Goal: Navigation & Orientation: Find specific page/section

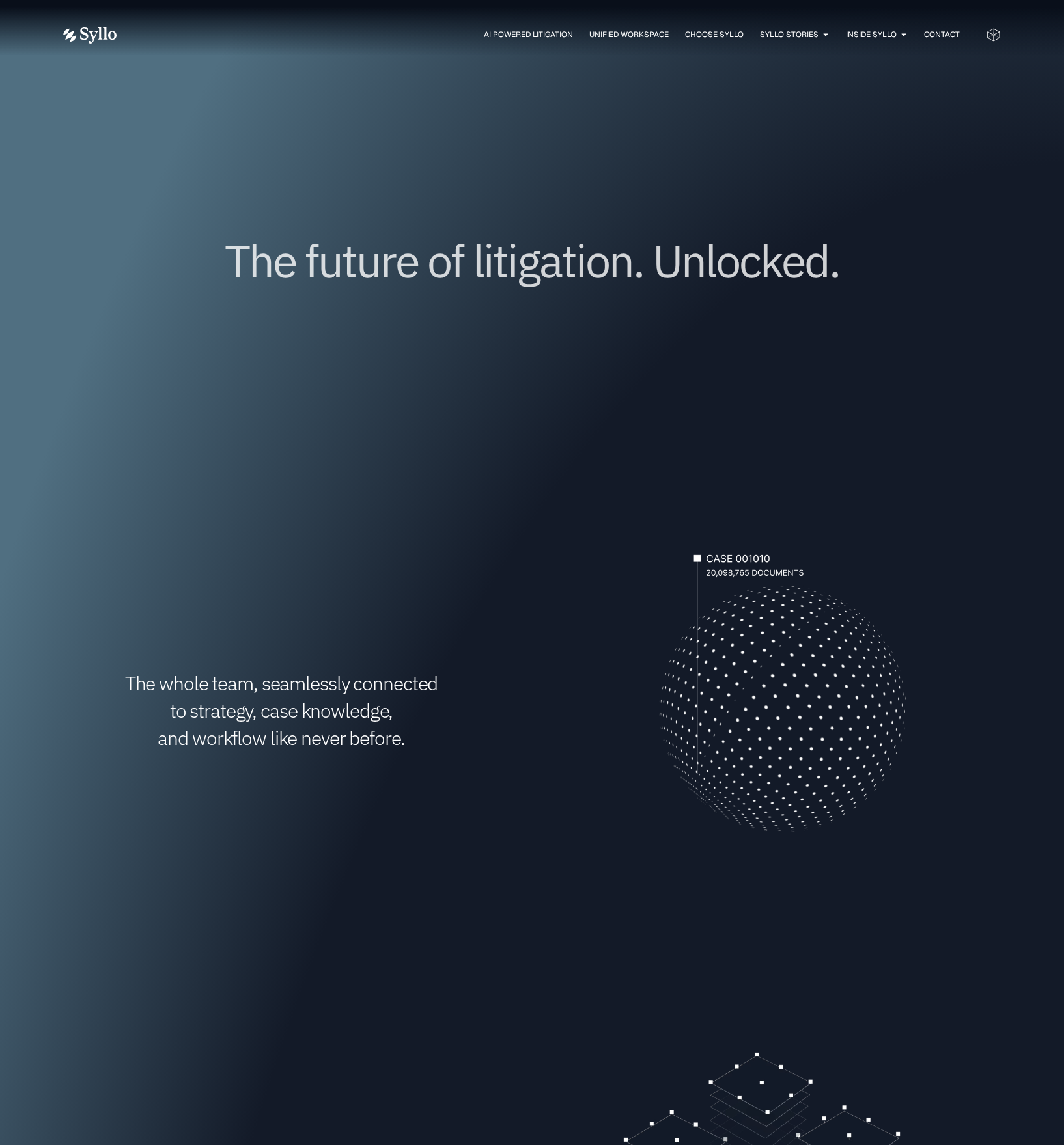
click at [883, 342] on div "The future of litigation. Unlocked." at bounding box center [532, 280] width 938 height 264
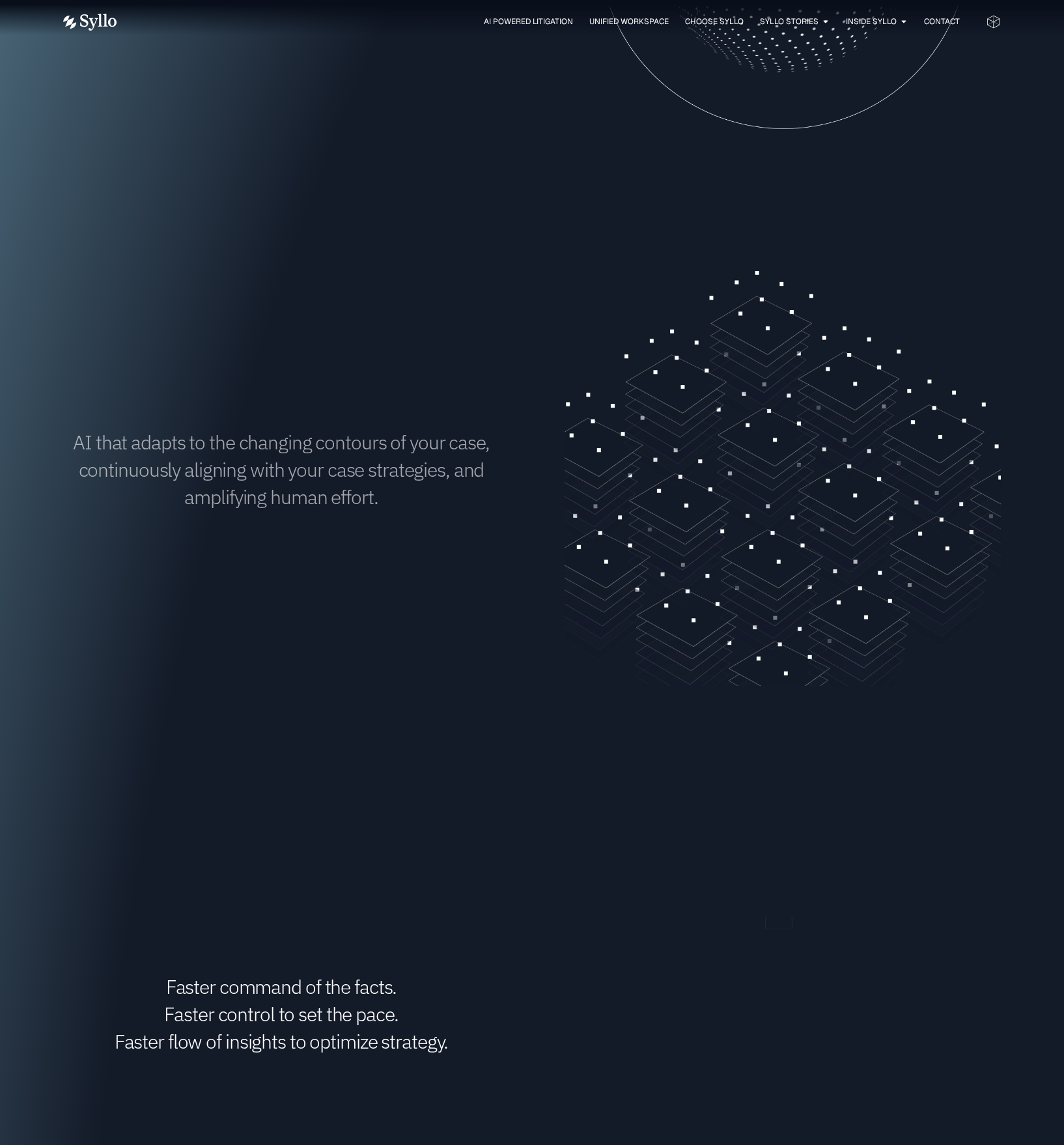
scroll to position [217, 0]
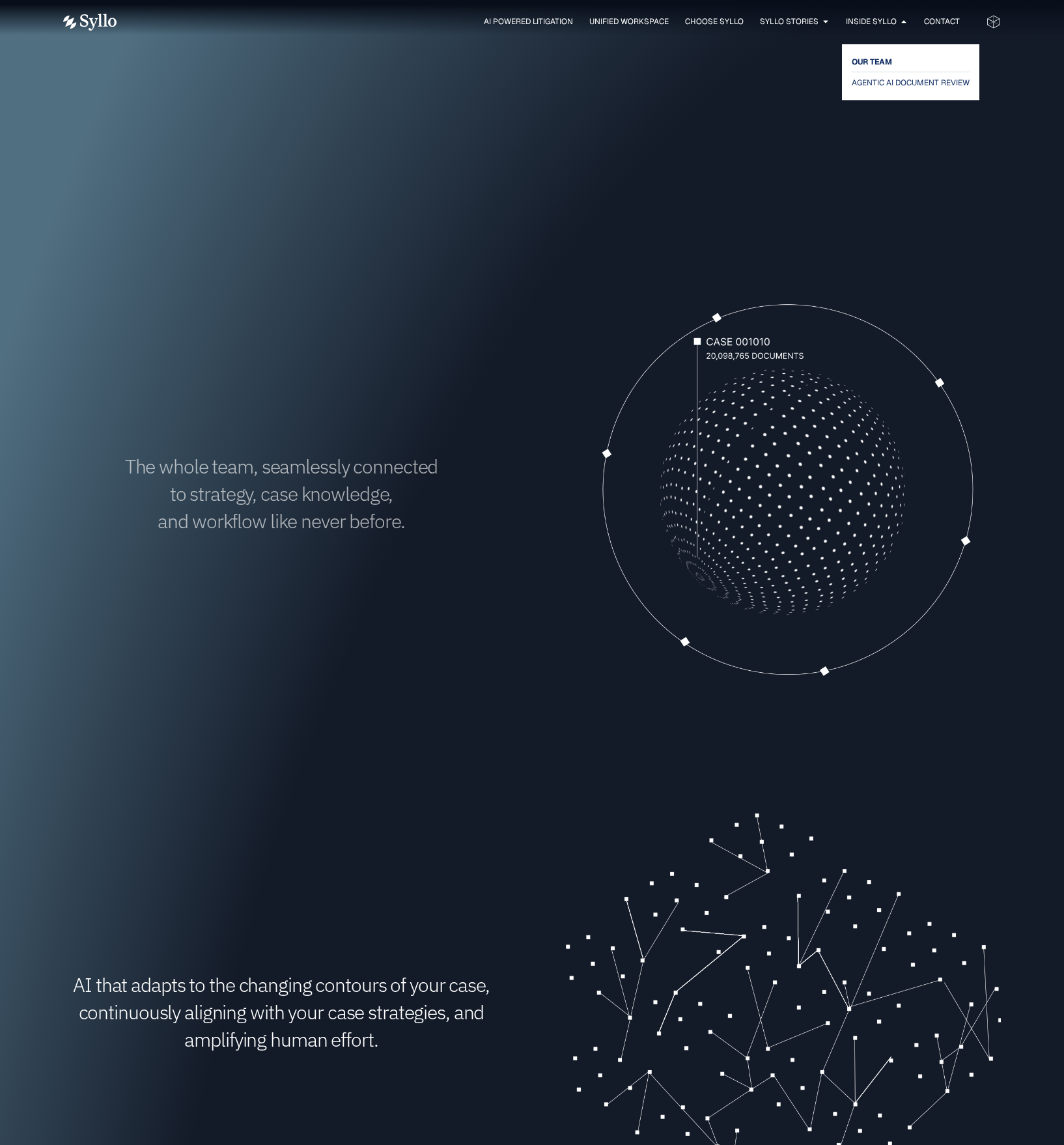
click at [895, 62] on link "OUR TEAM" at bounding box center [910, 62] width 118 height 16
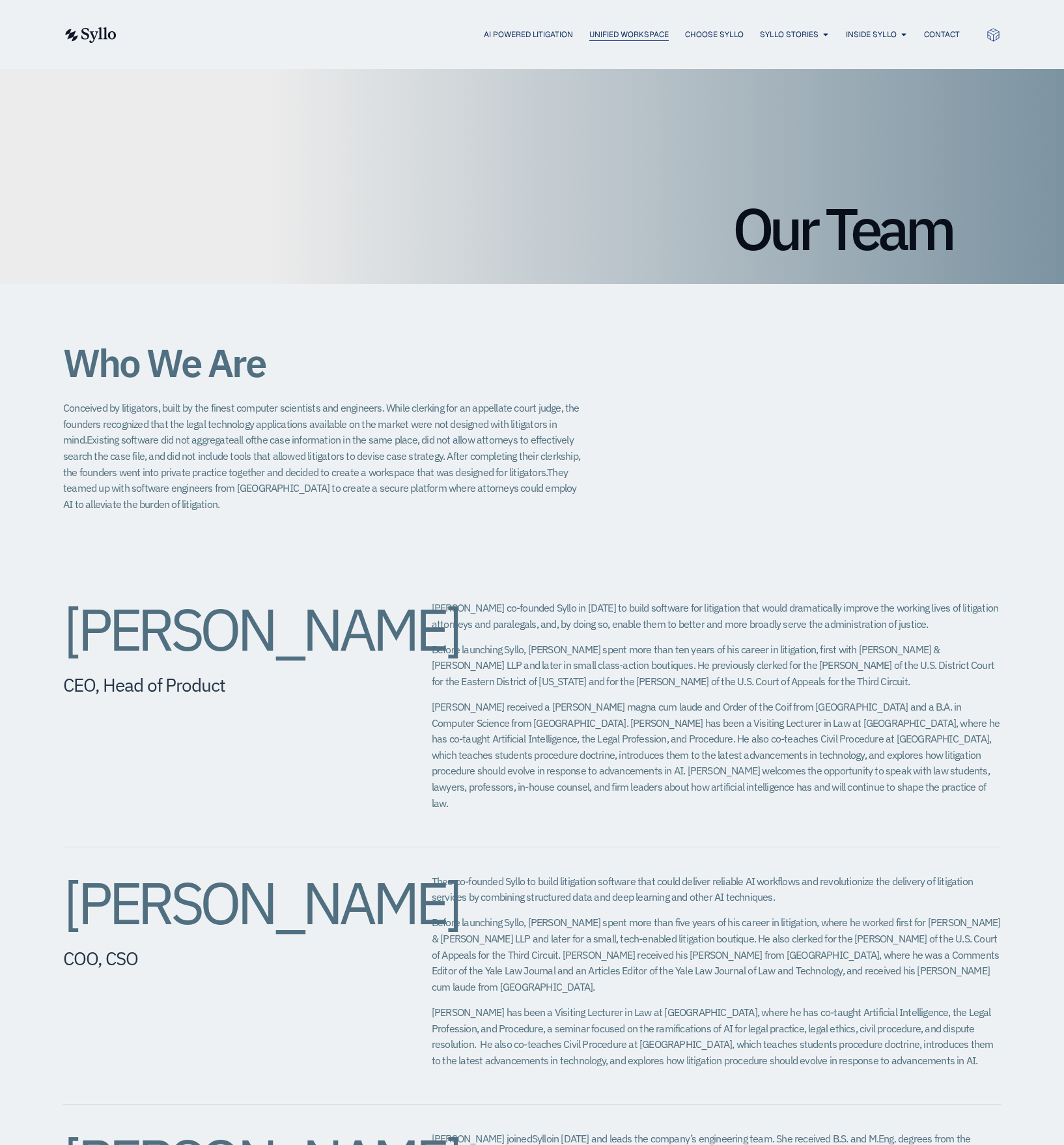
click at [616, 37] on span "Unified Workspace" at bounding box center [628, 34] width 79 height 11
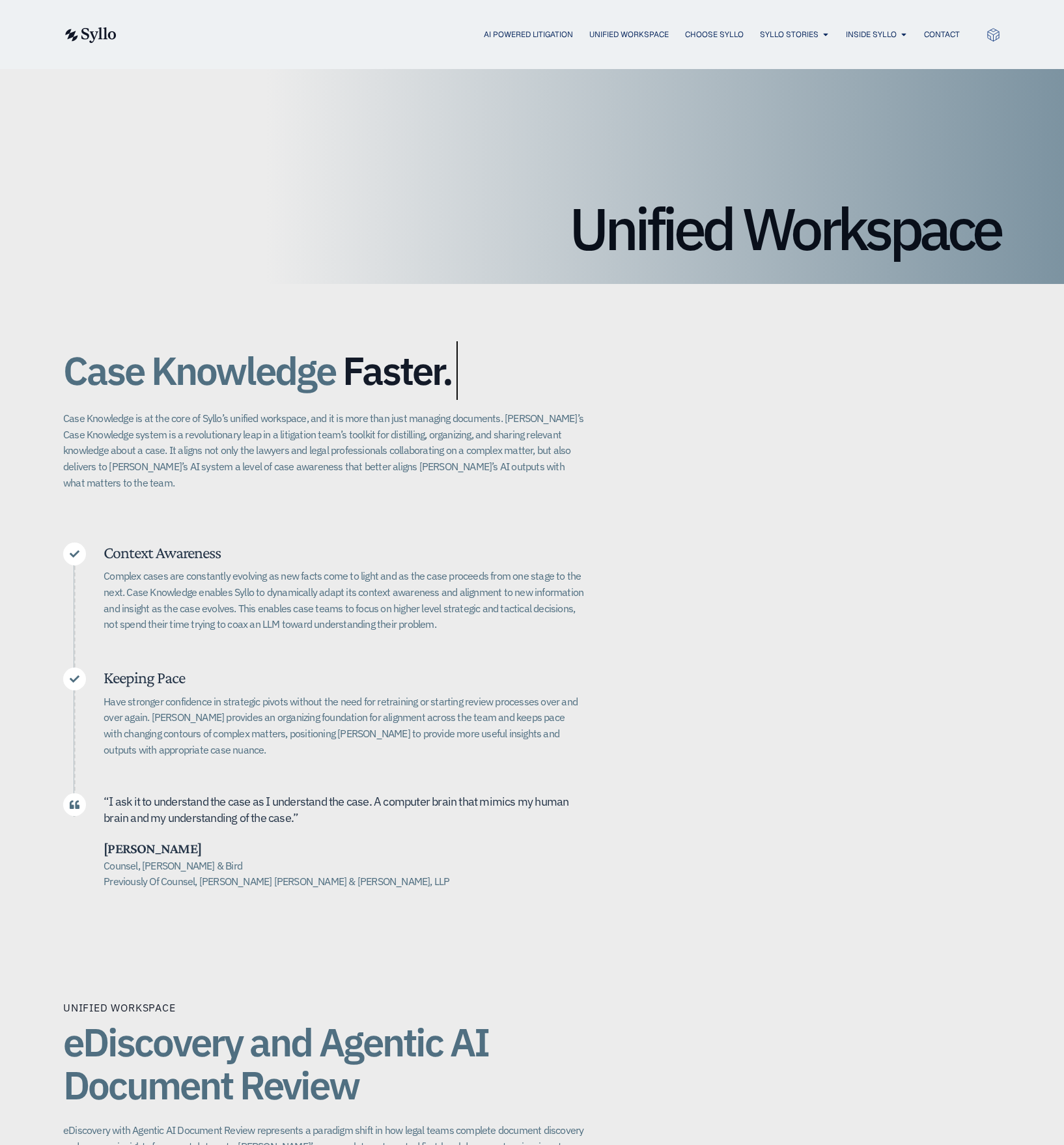
click at [820, 689] on div "Case Knowledge Better. Bigger. Faster. Case Knowledge is at the core of Syllo’s…" at bounding box center [532, 613] width 938 height 658
click at [887, 74] on span "OUR TEAM" at bounding box center [872, 74] width 41 height 16
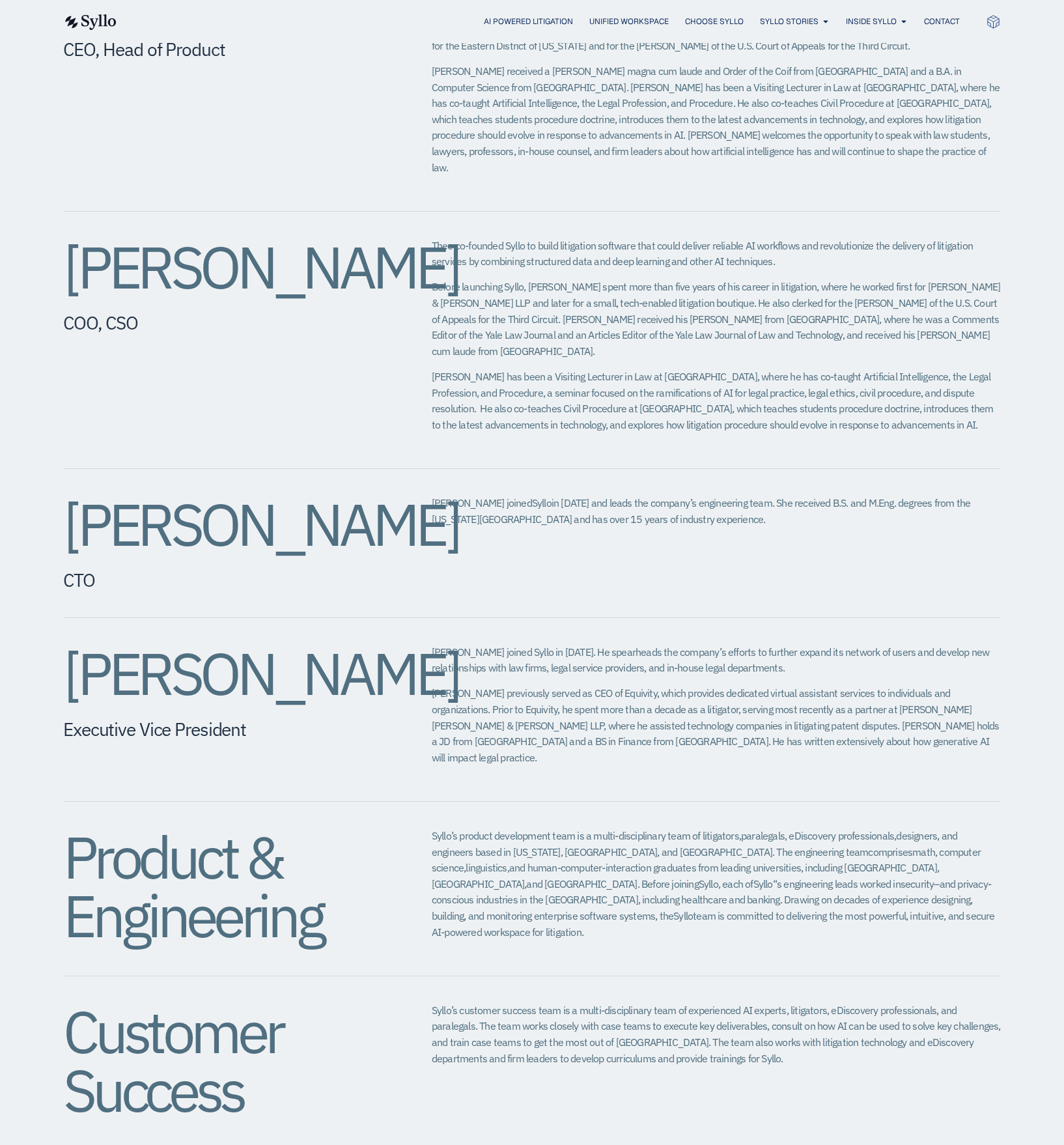
scroll to position [651, 0]
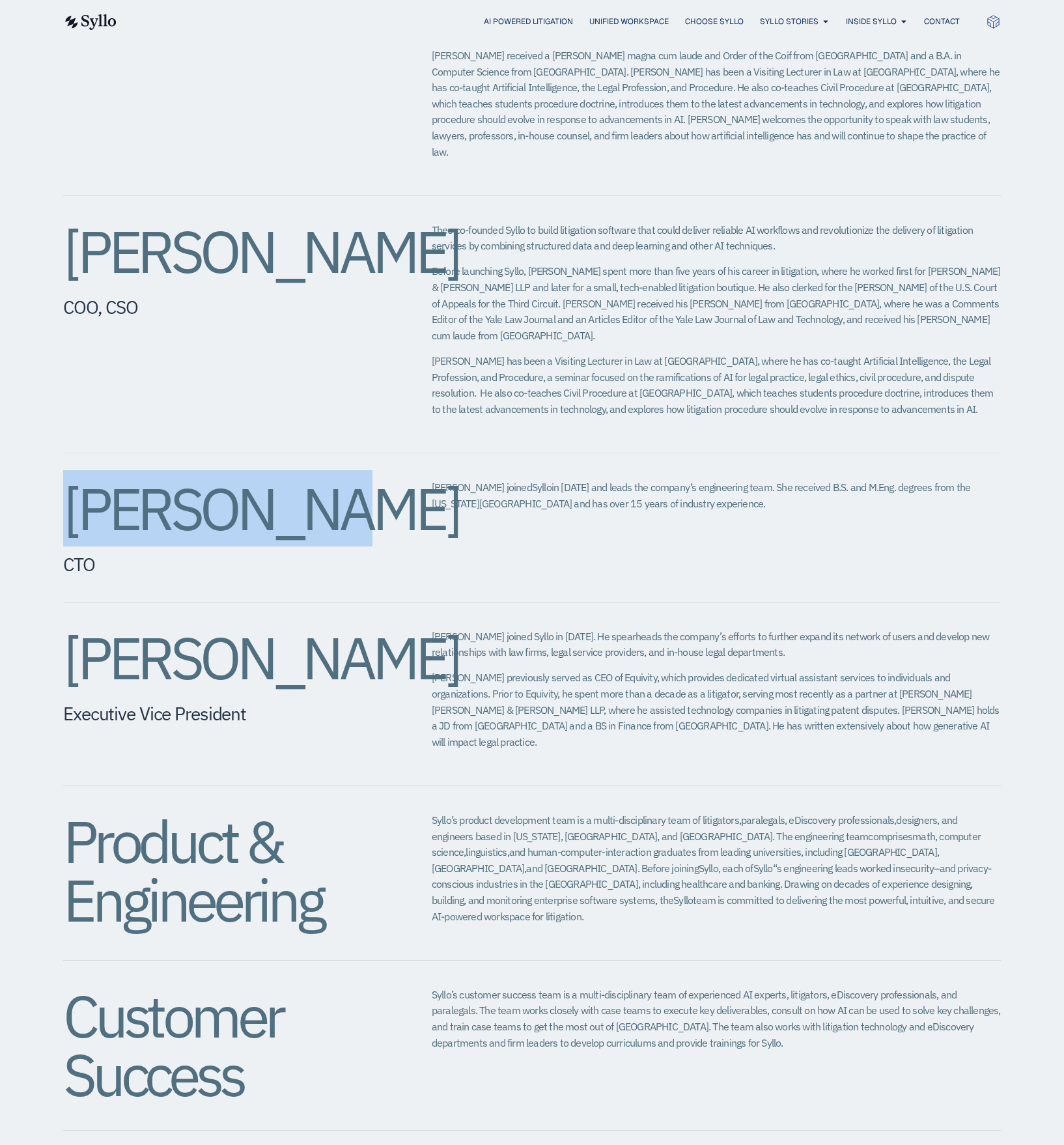
drag, startPoint x: 212, startPoint y: 482, endPoint x: 39, endPoint y: 482, distance: 173.0
click at [39, 482] on div "[PERSON_NAME] CEO, Head of Product [PERSON_NAME] co-founded Syllo in [DATE] to …" at bounding box center [532, 526] width 1064 height 1312
copy h2 "[PERSON_NAME]"
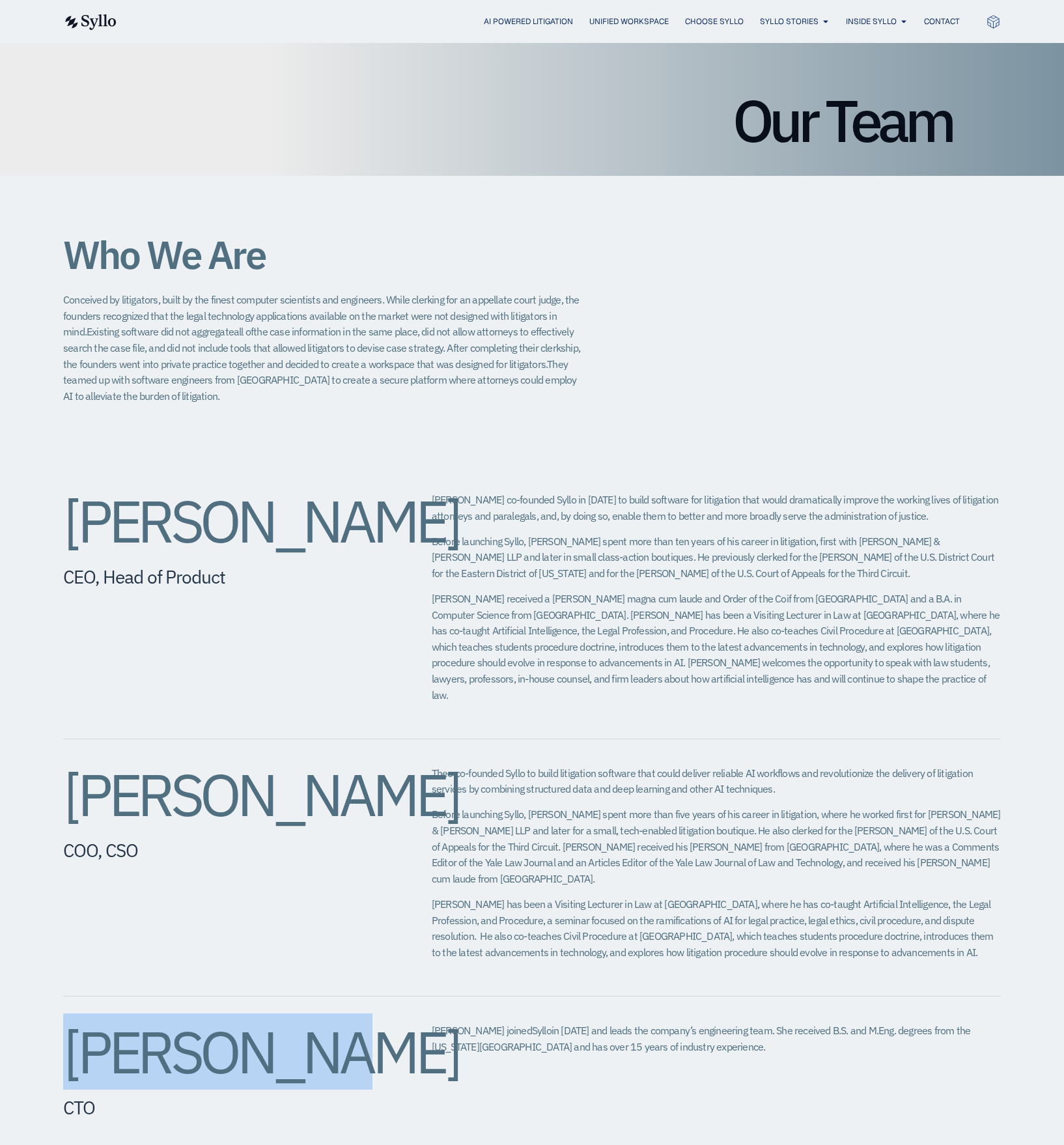
scroll to position [0, 0]
